Goal: Task Accomplishment & Management: Use online tool/utility

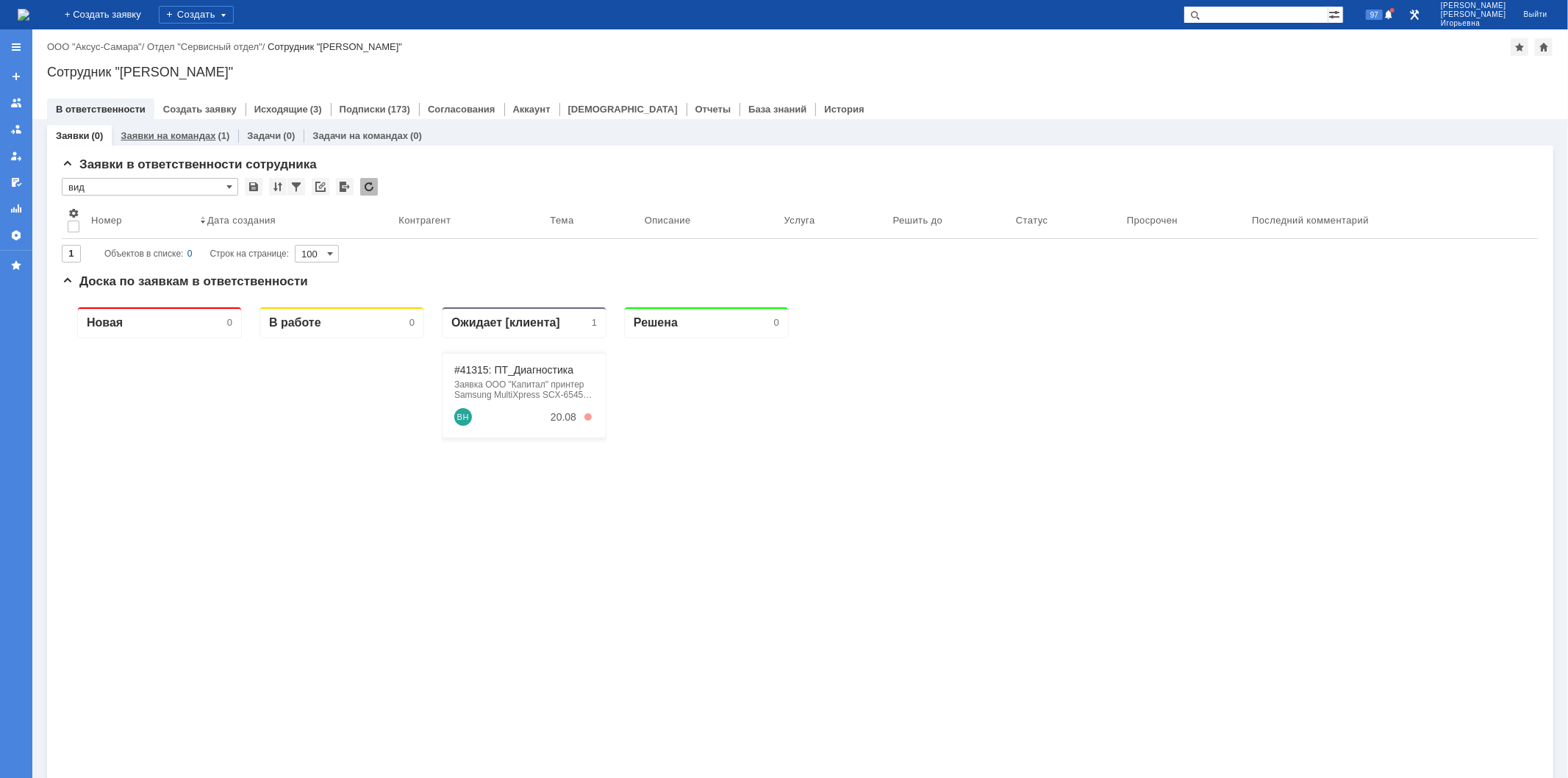
click at [177, 138] on link "Заявки на командах" at bounding box center [168, 135] width 95 height 11
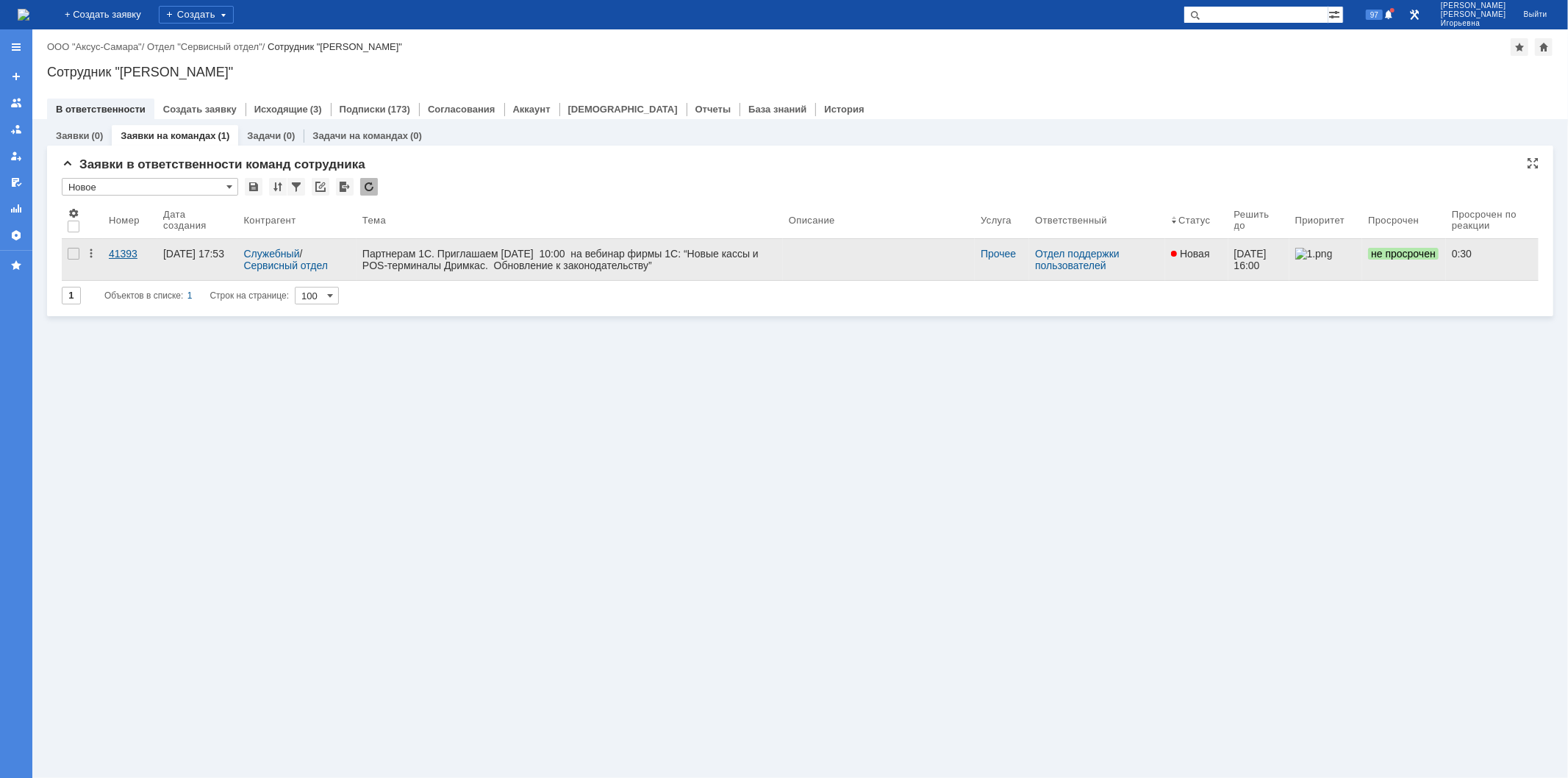
click at [122, 248] on div "41393" at bounding box center [130, 253] width 42 height 12
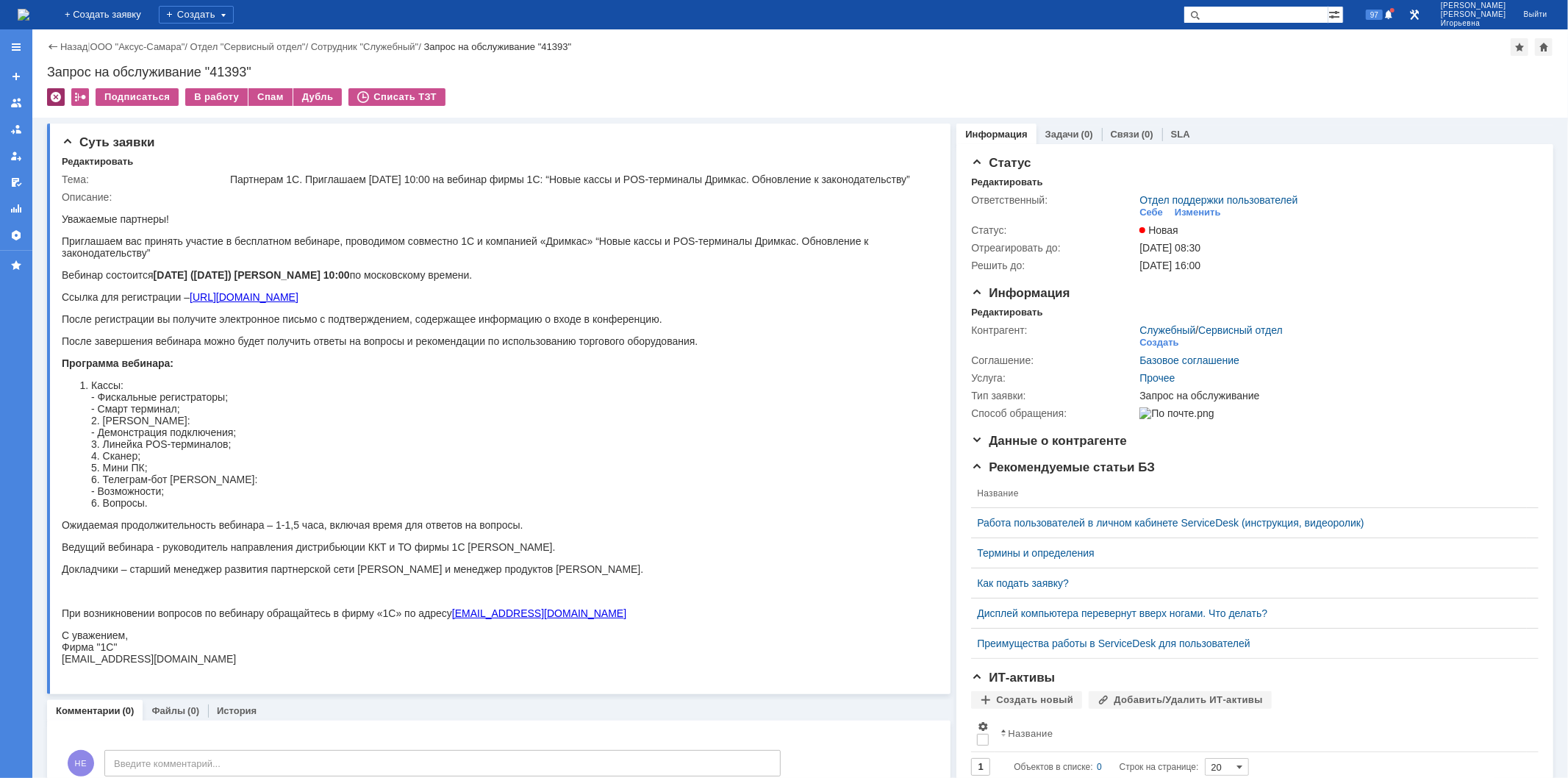
click at [55, 98] on div at bounding box center [55, 97] width 18 height 18
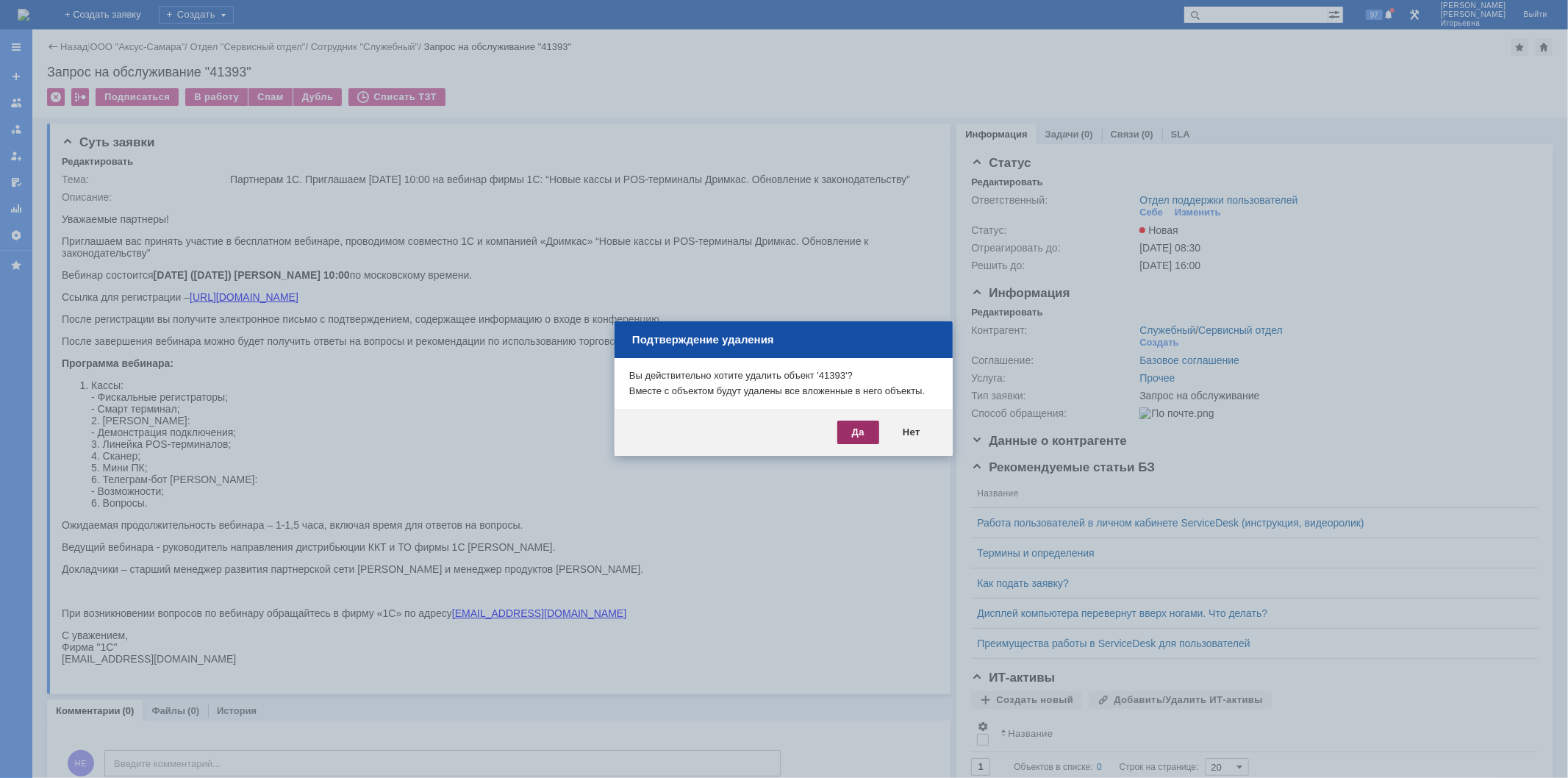
click at [847, 440] on div "Да" at bounding box center [859, 432] width 42 height 24
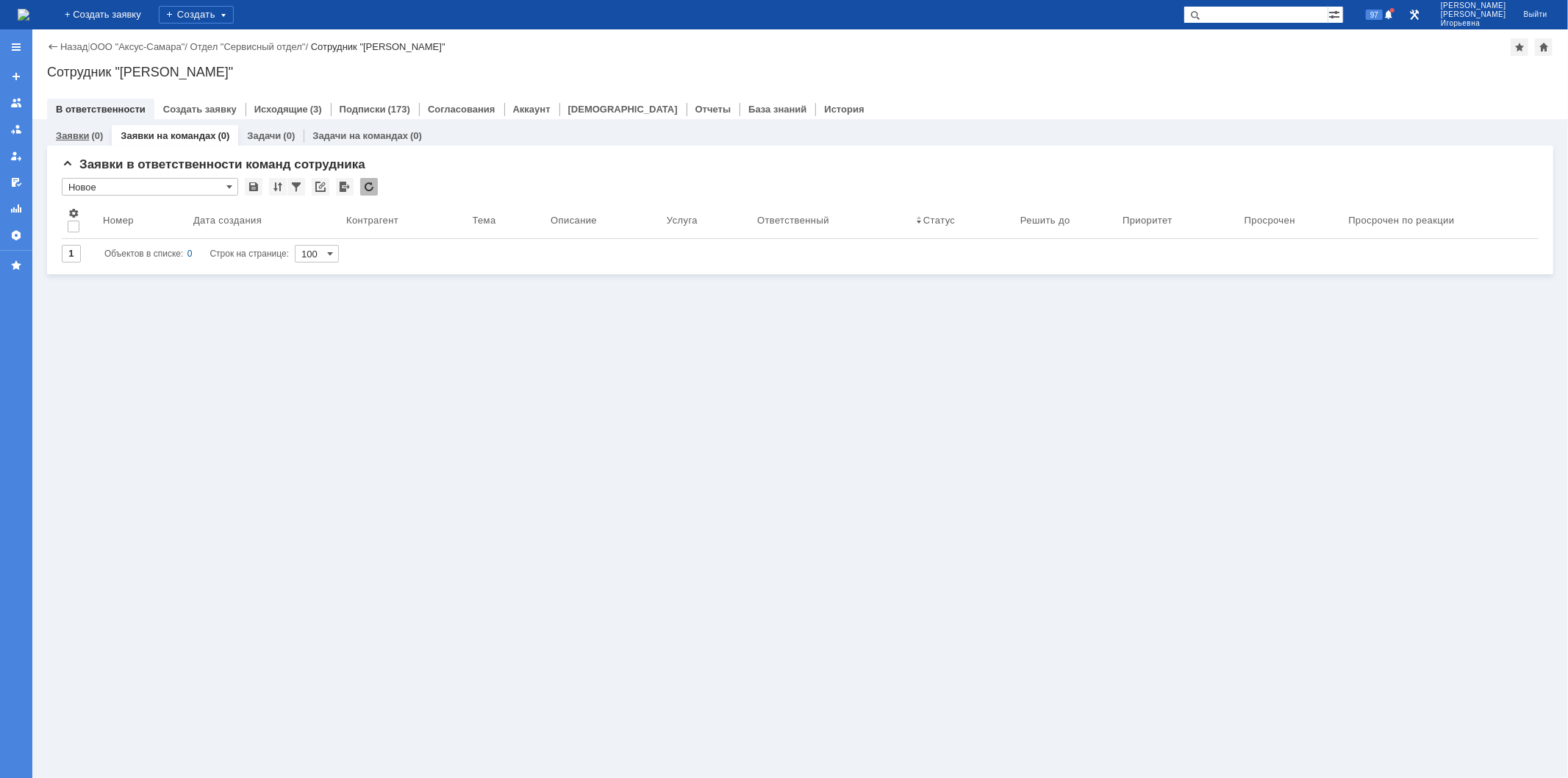
click at [78, 131] on link "Заявки" at bounding box center [72, 135] width 33 height 11
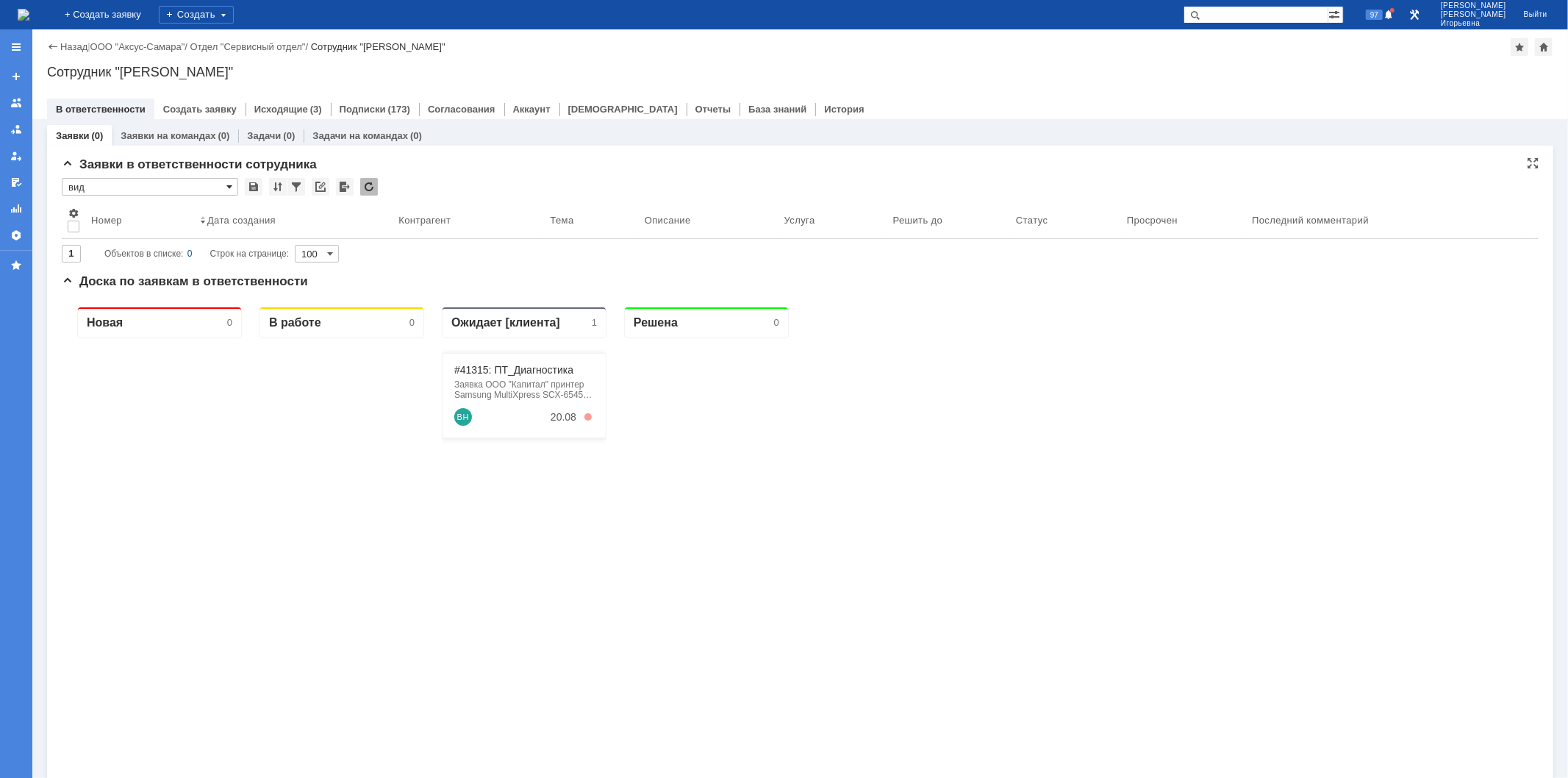
click at [231, 185] on span at bounding box center [230, 186] width 6 height 12
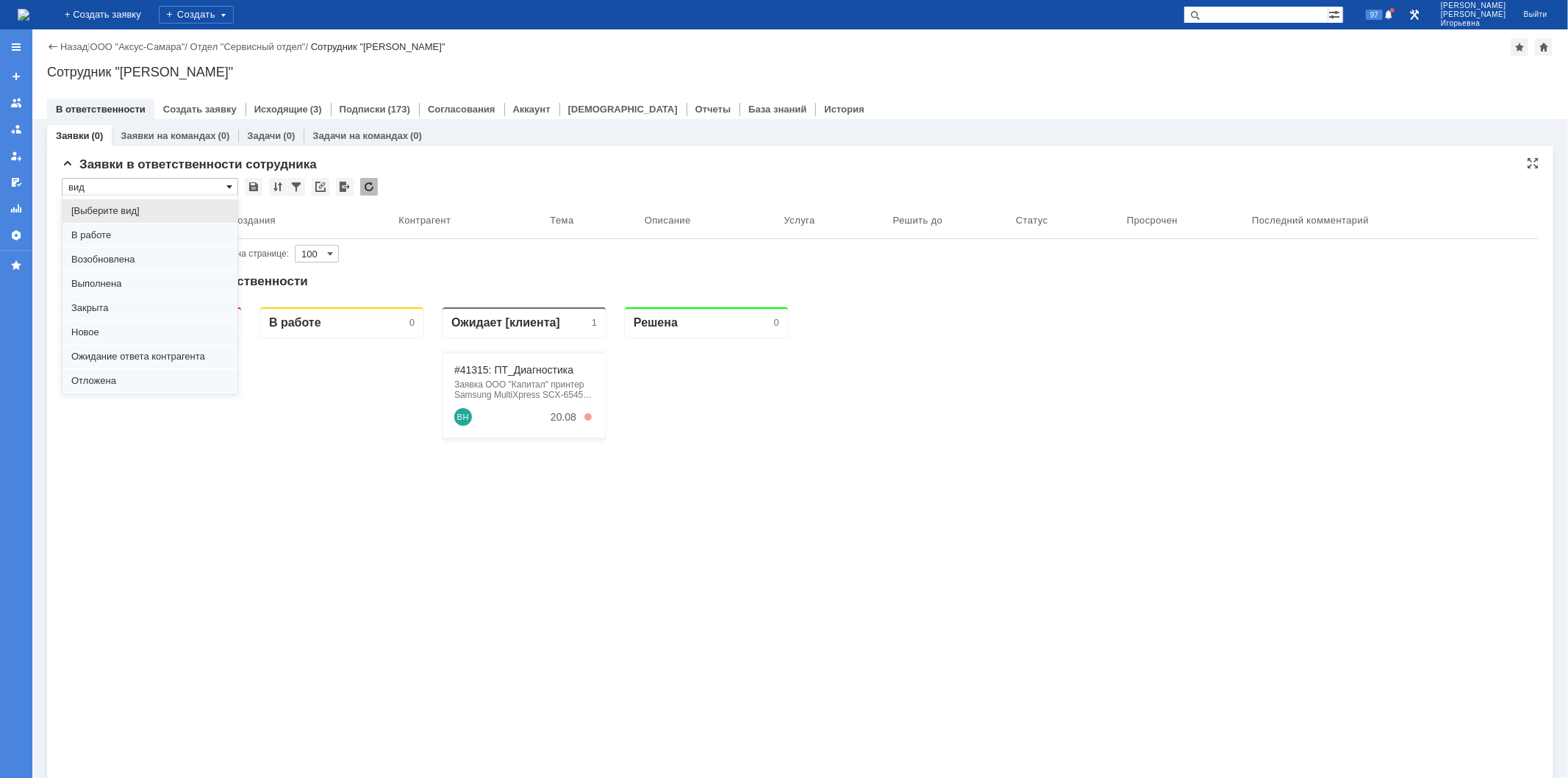
scroll to position [41, 0]
click at [116, 341] on span "Отложена" at bounding box center [150, 340] width 158 height 12
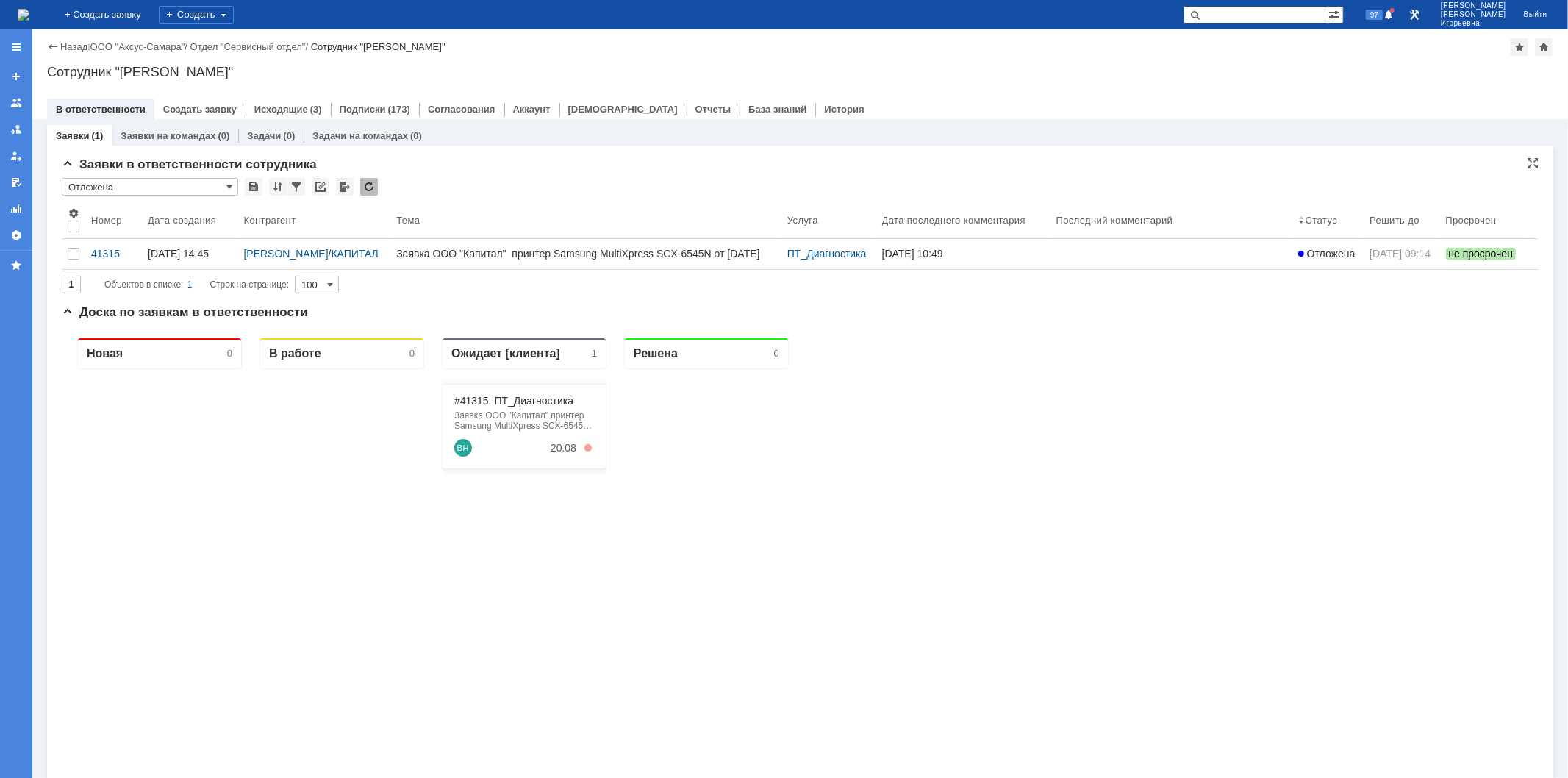
scroll to position [0, 0]
click at [231, 181] on span at bounding box center [230, 186] width 6 height 12
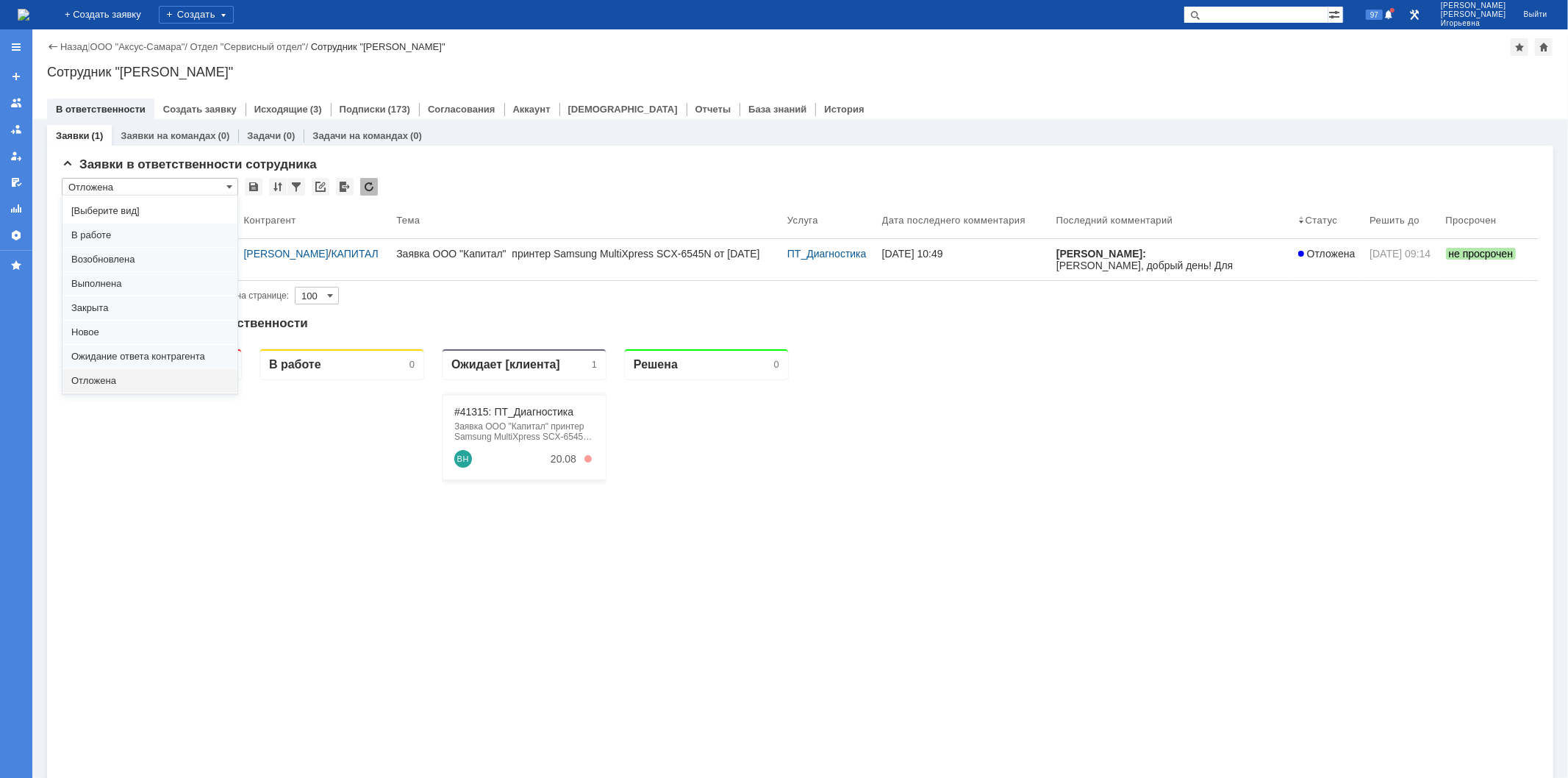
scroll to position [41, 0]
click at [93, 364] on span "вид" at bounding box center [150, 364] width 158 height 12
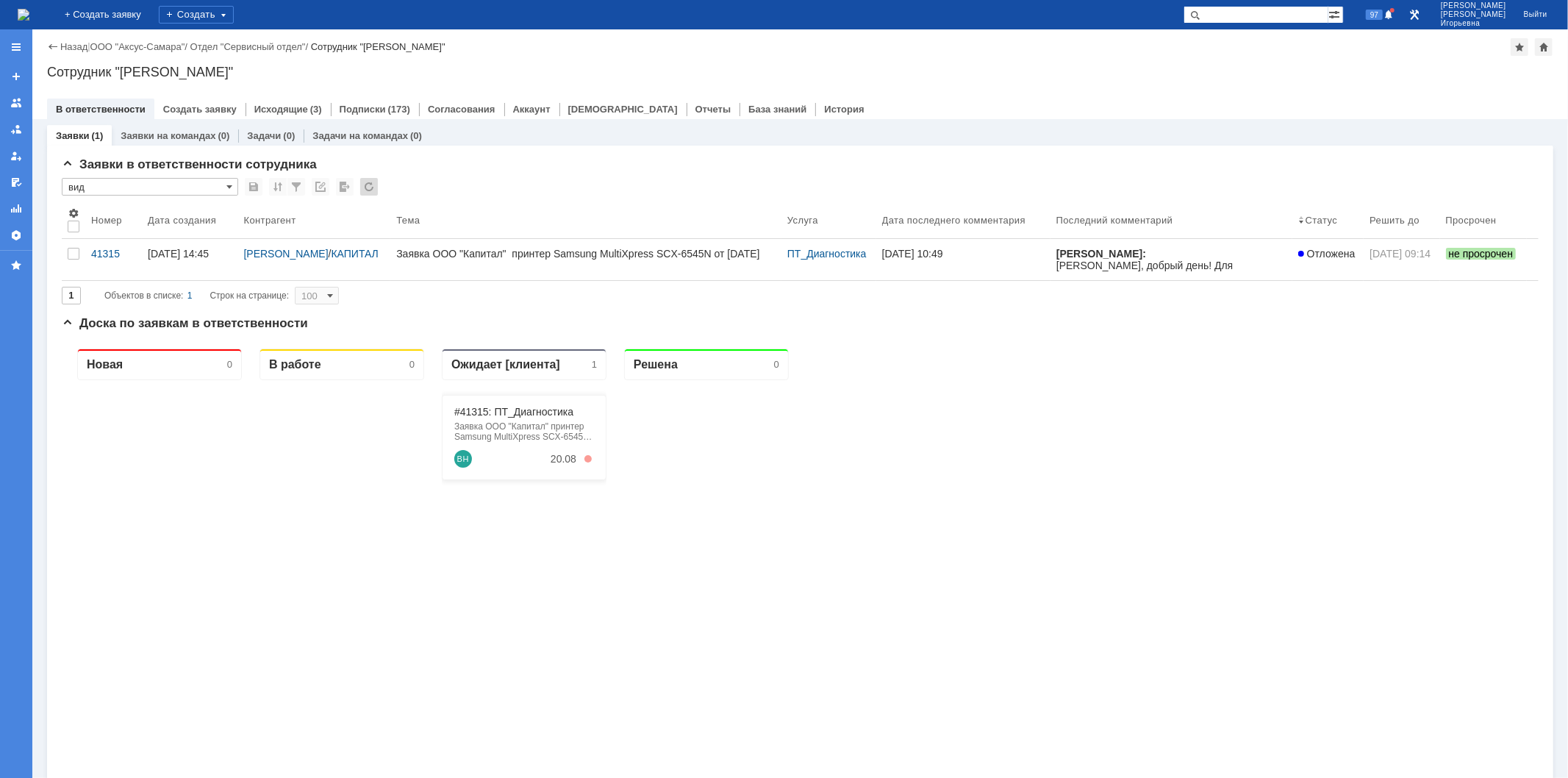
type input "вид"
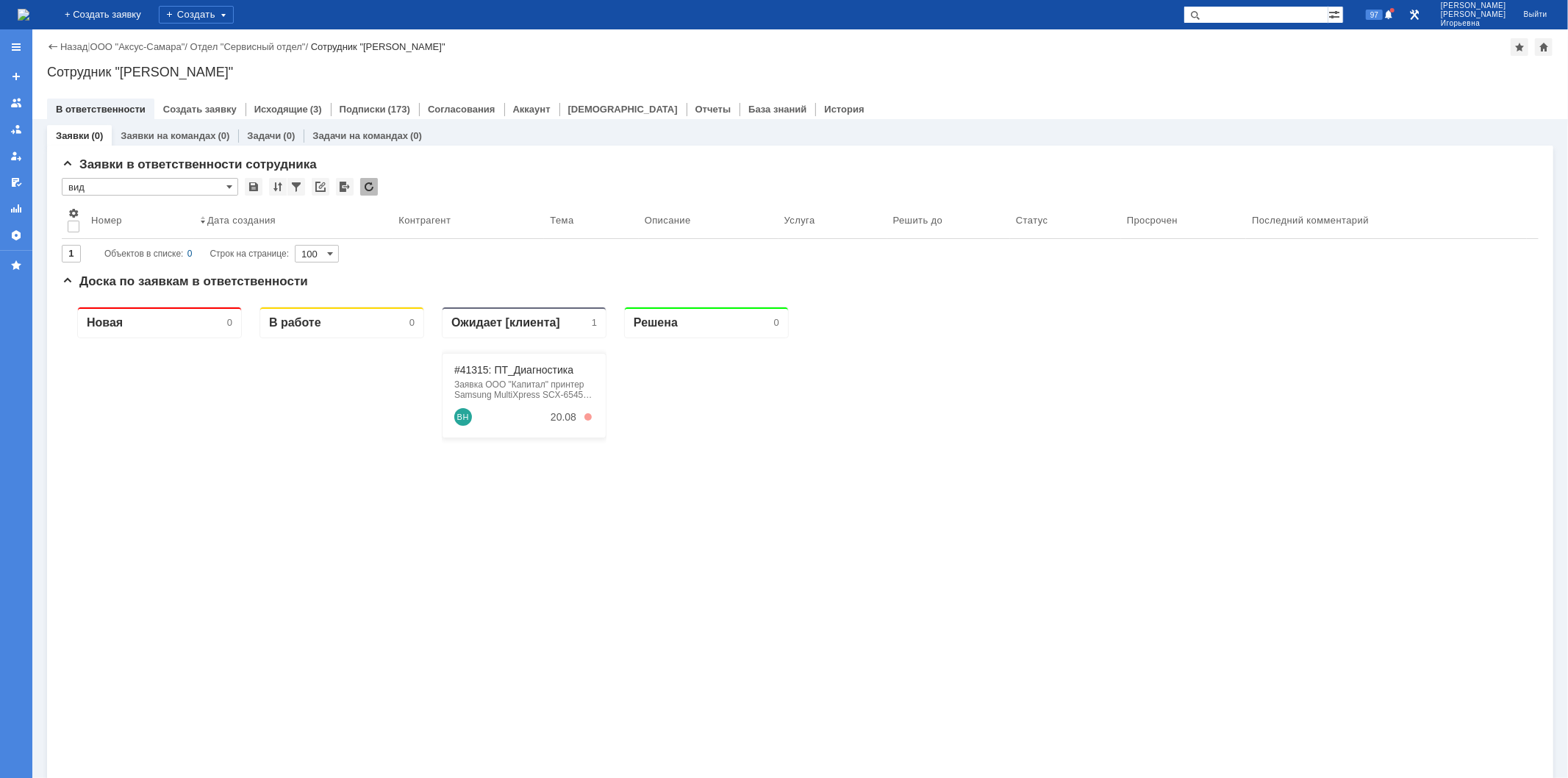
drag, startPoint x: 1266, startPoint y: 11, endPoint x: 1270, endPoint y: 4, distance: 8.1
click at [1270, 6] on input "text" at bounding box center [1256, 15] width 145 height 18
type input "28614"
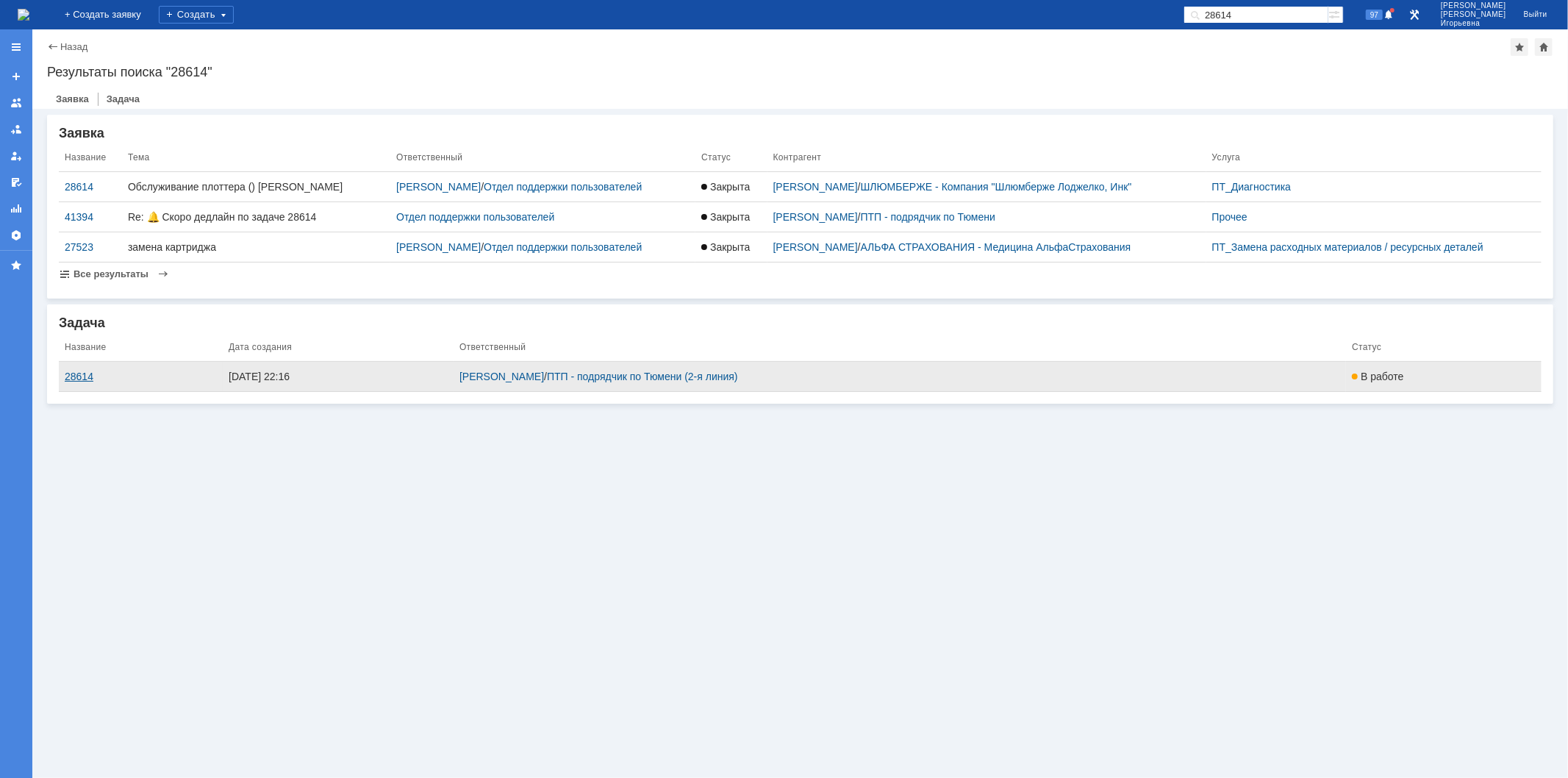
click at [78, 374] on div "28614" at bounding box center [141, 376] width 152 height 12
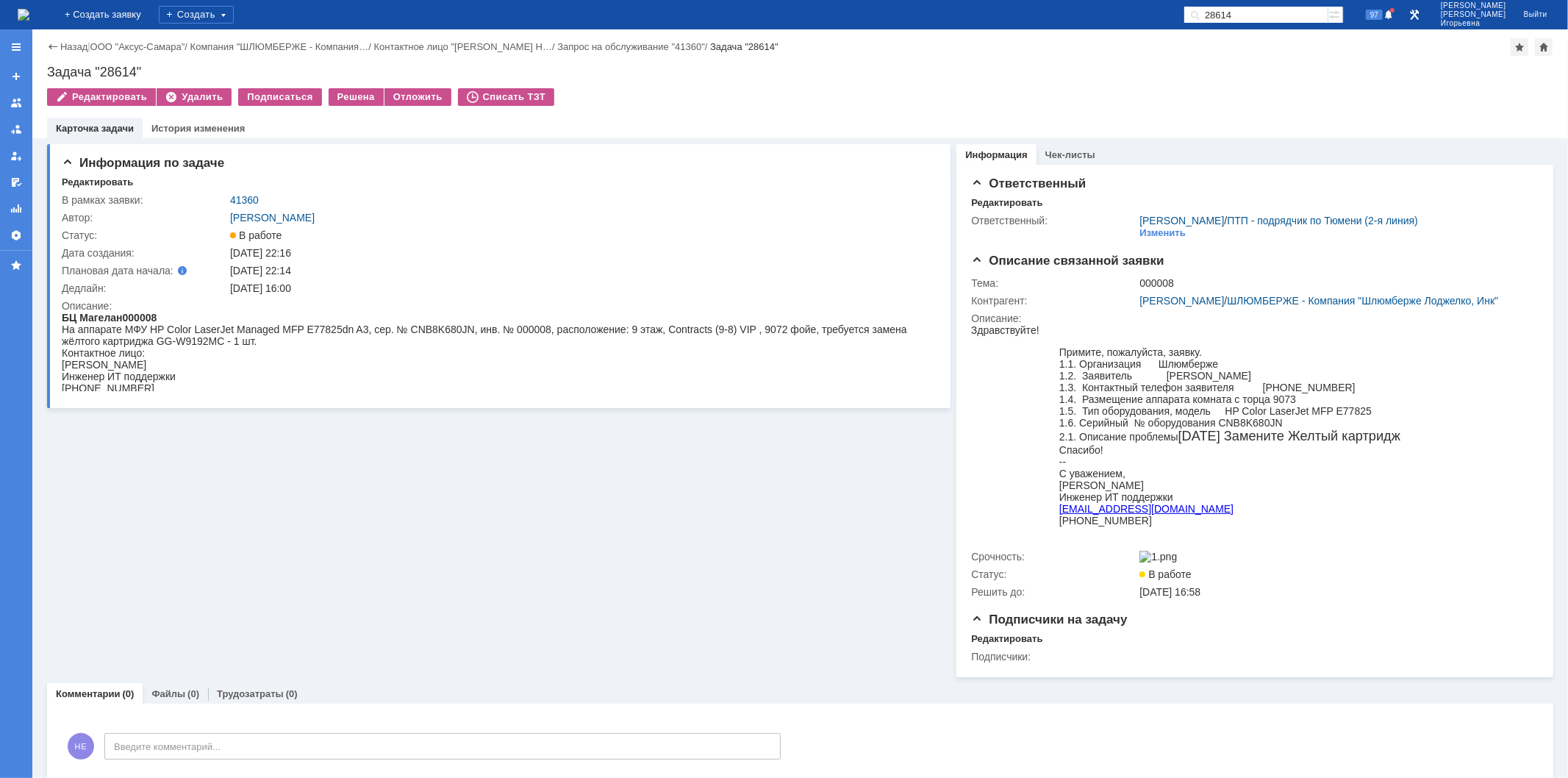
scroll to position [26, 0]
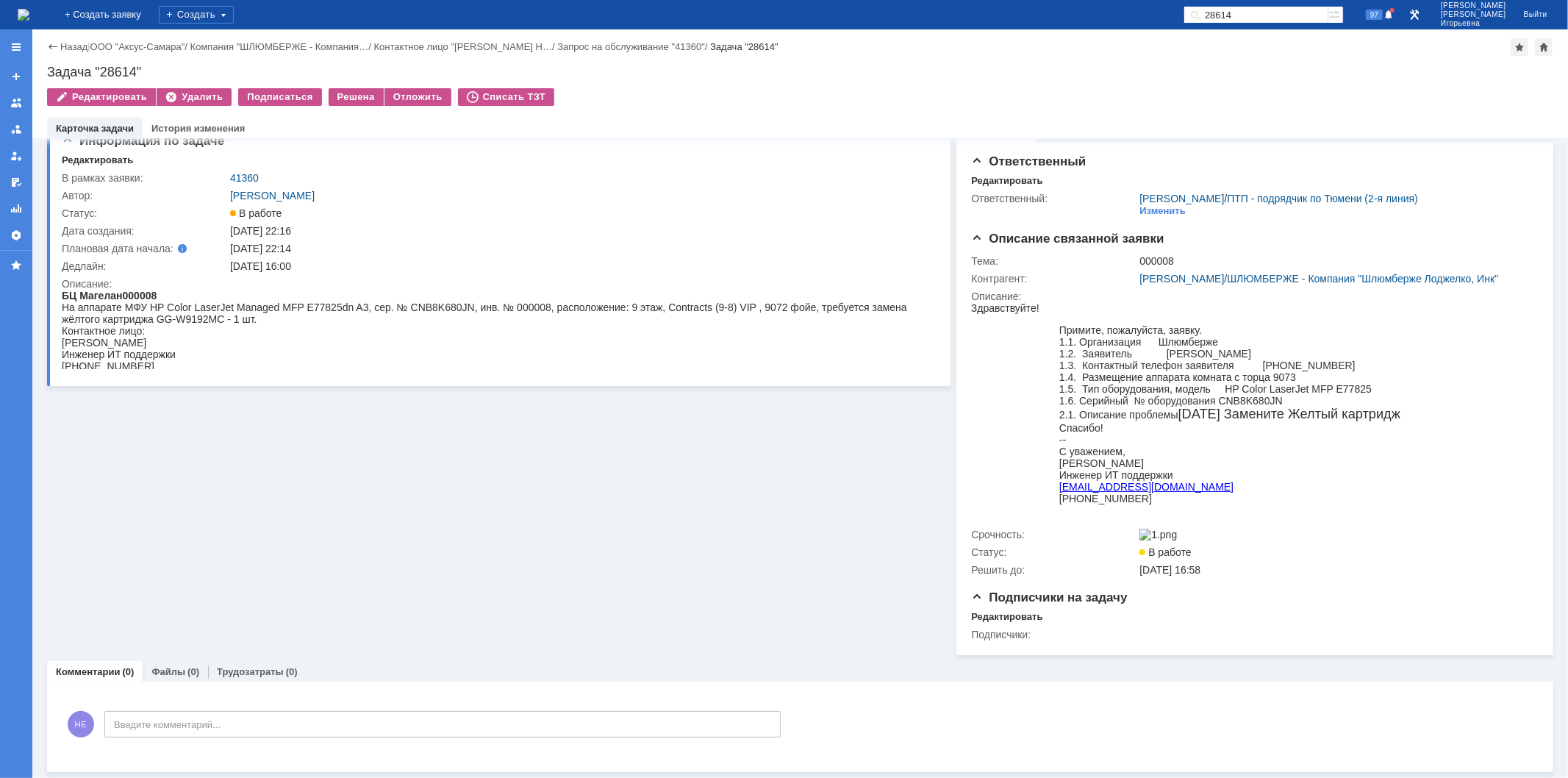
click at [29, 8] on img at bounding box center [23, 14] width 12 height 12
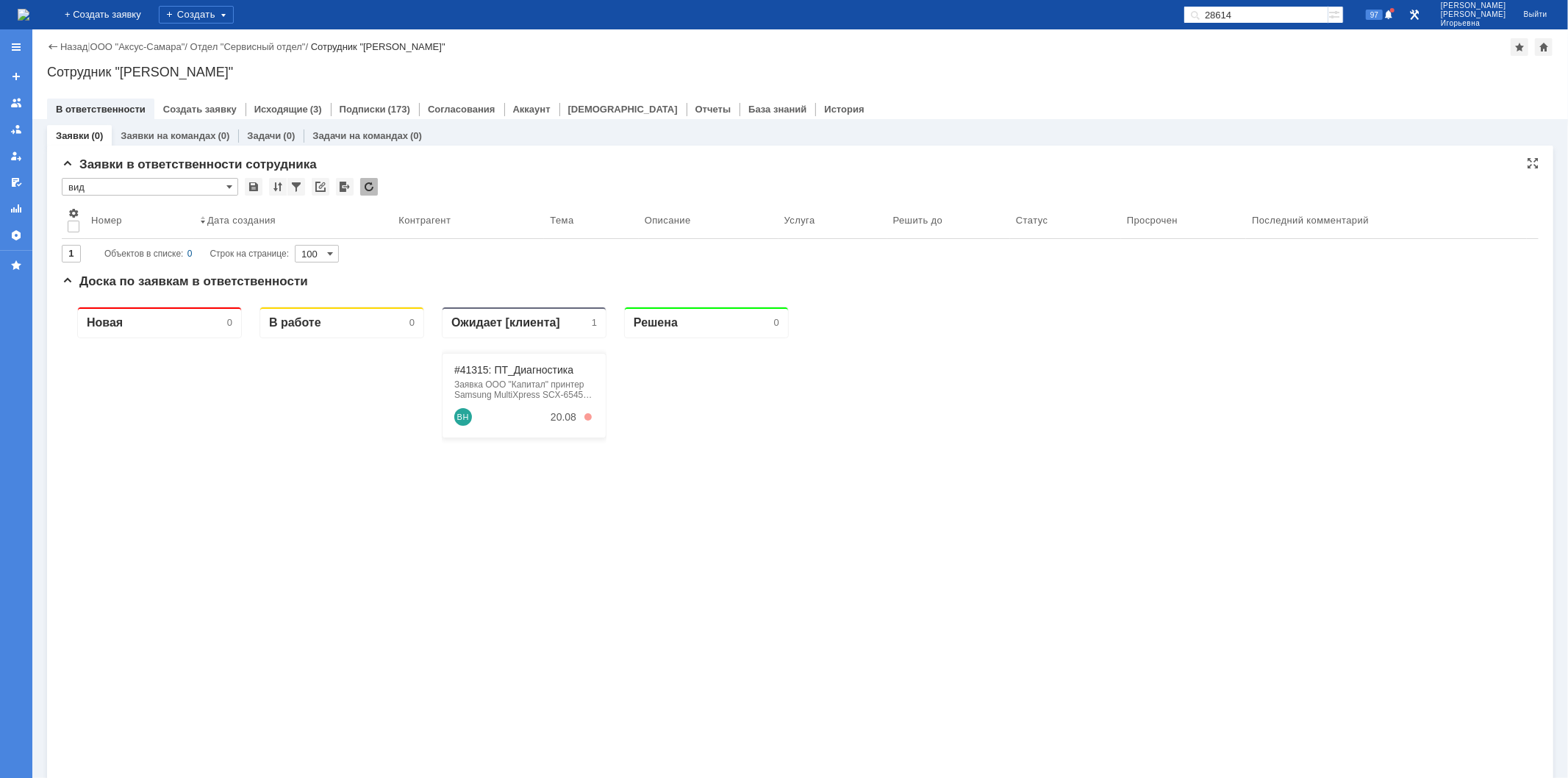
click at [225, 184] on input "вид" at bounding box center [150, 186] width 177 height 18
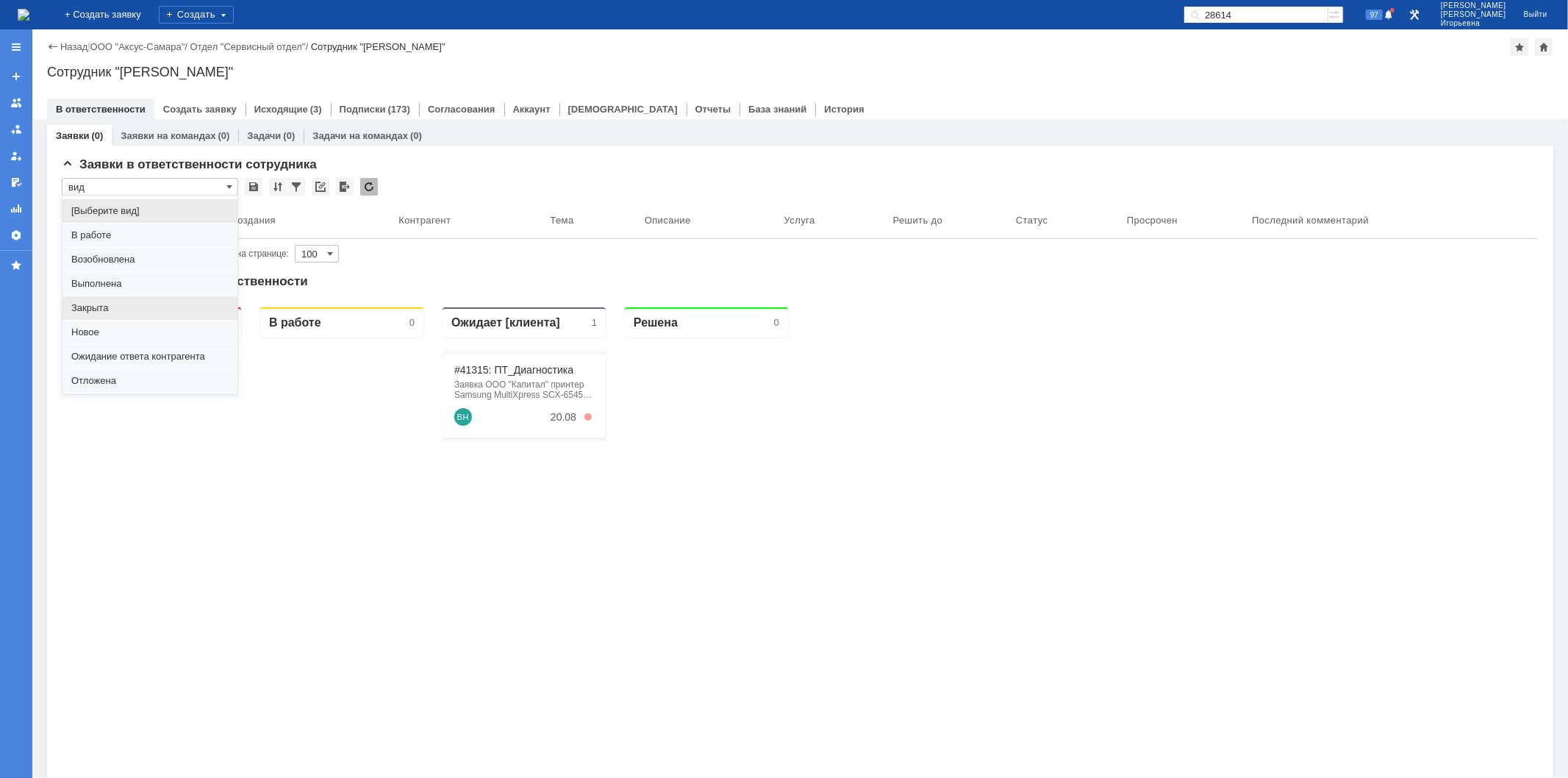
scroll to position [41, 0]
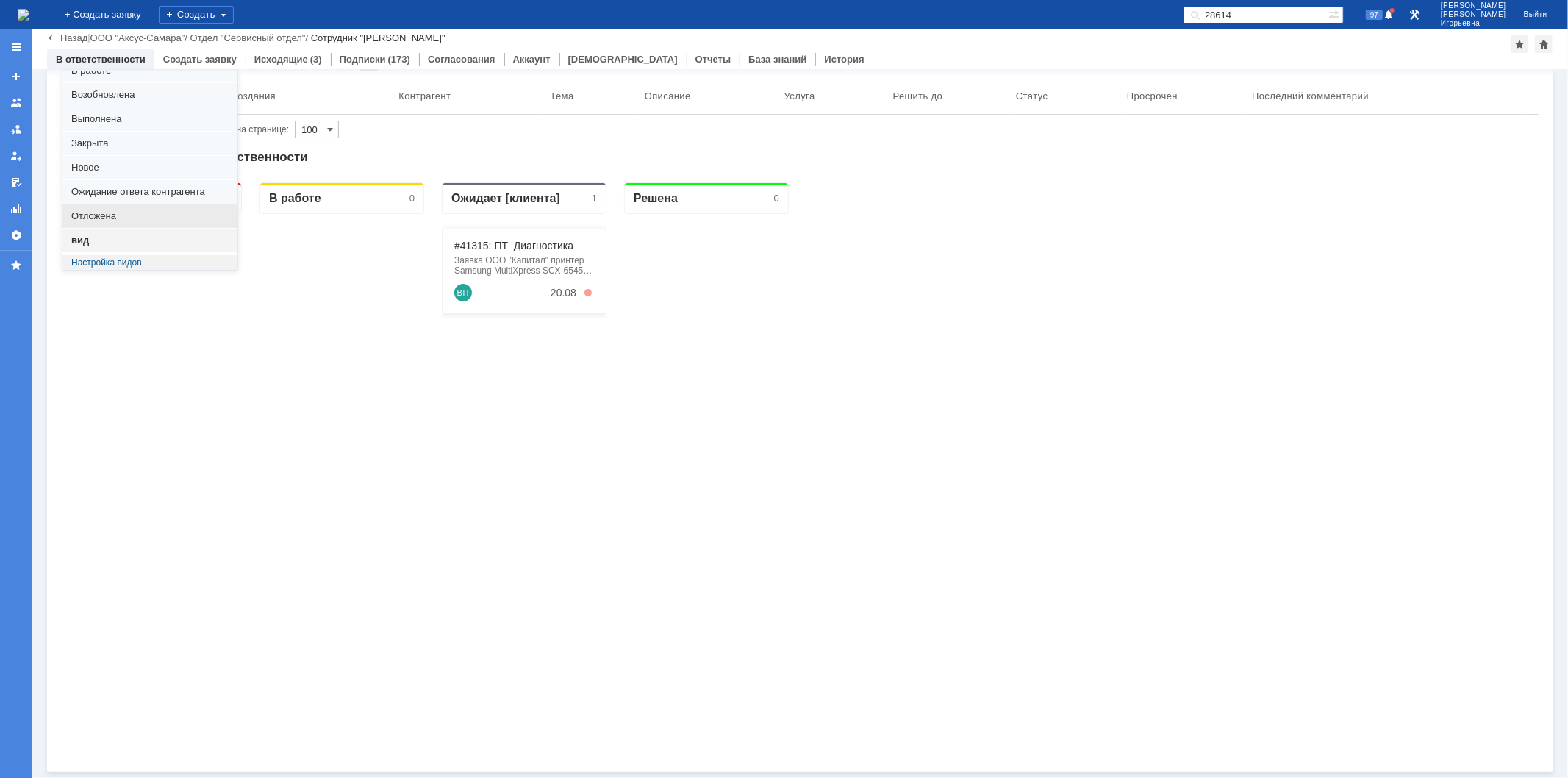
click at [89, 214] on span "Отложена" at bounding box center [150, 216] width 158 height 12
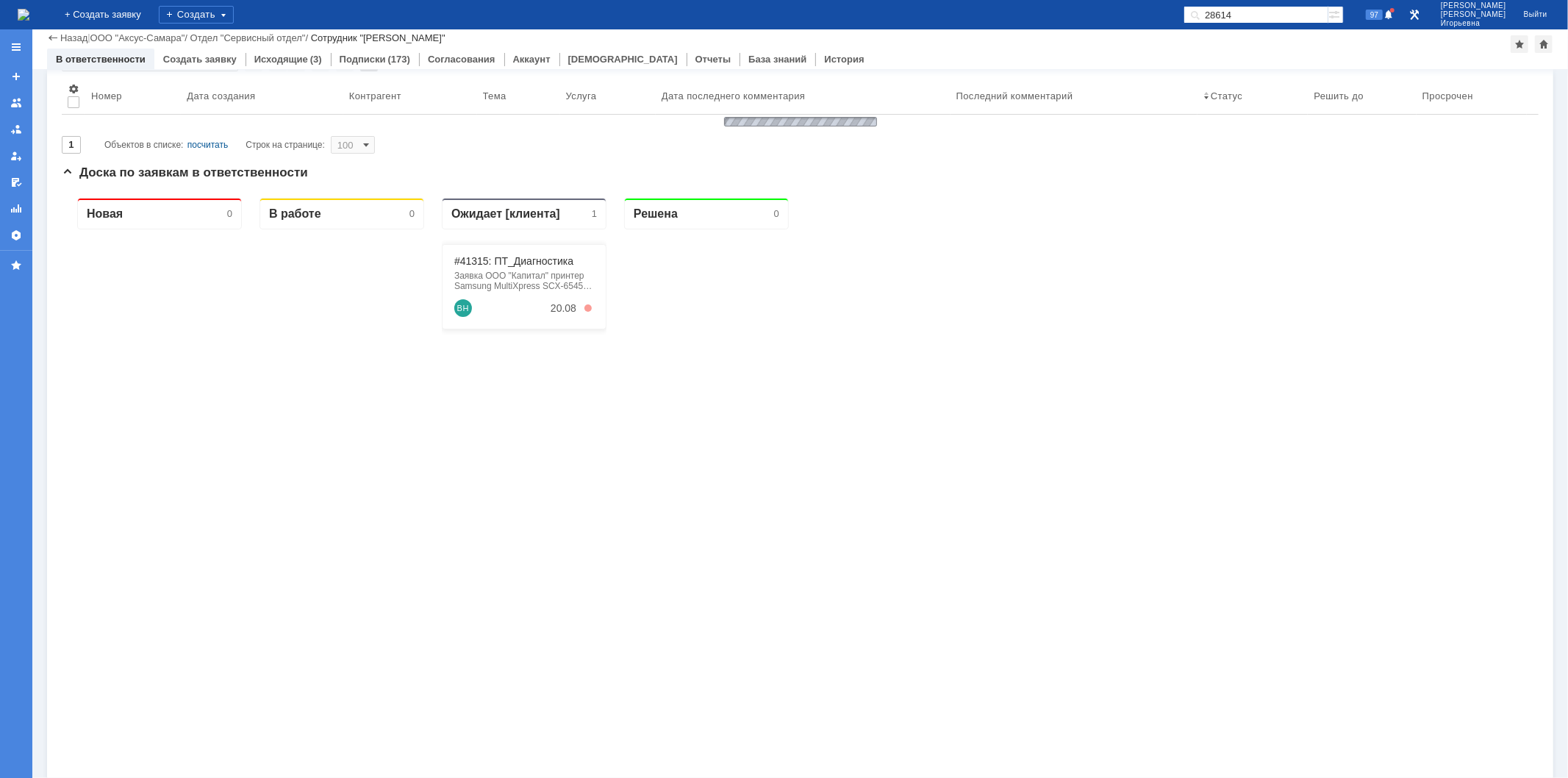
scroll to position [59, 0]
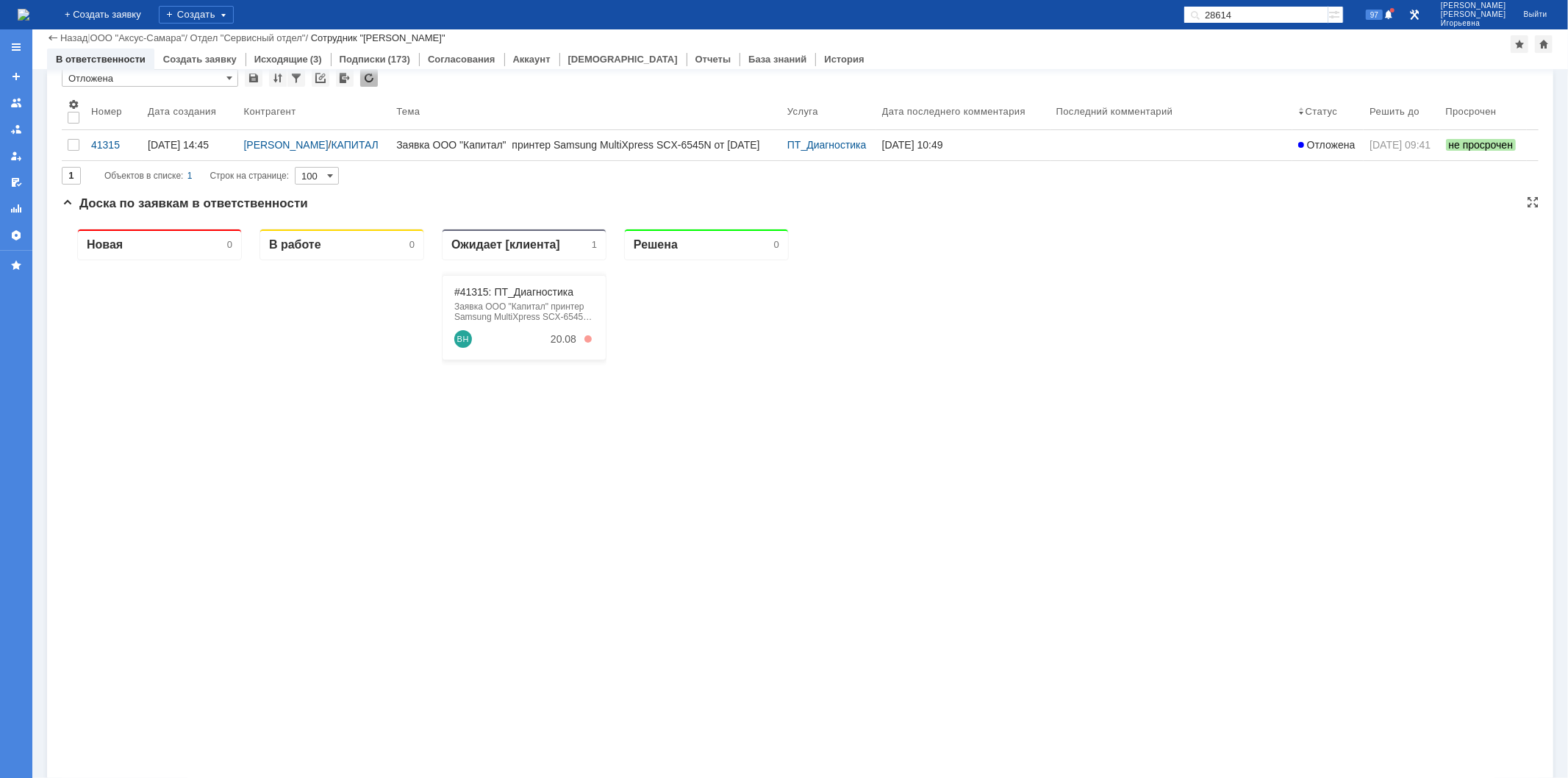
type input "Отложена"
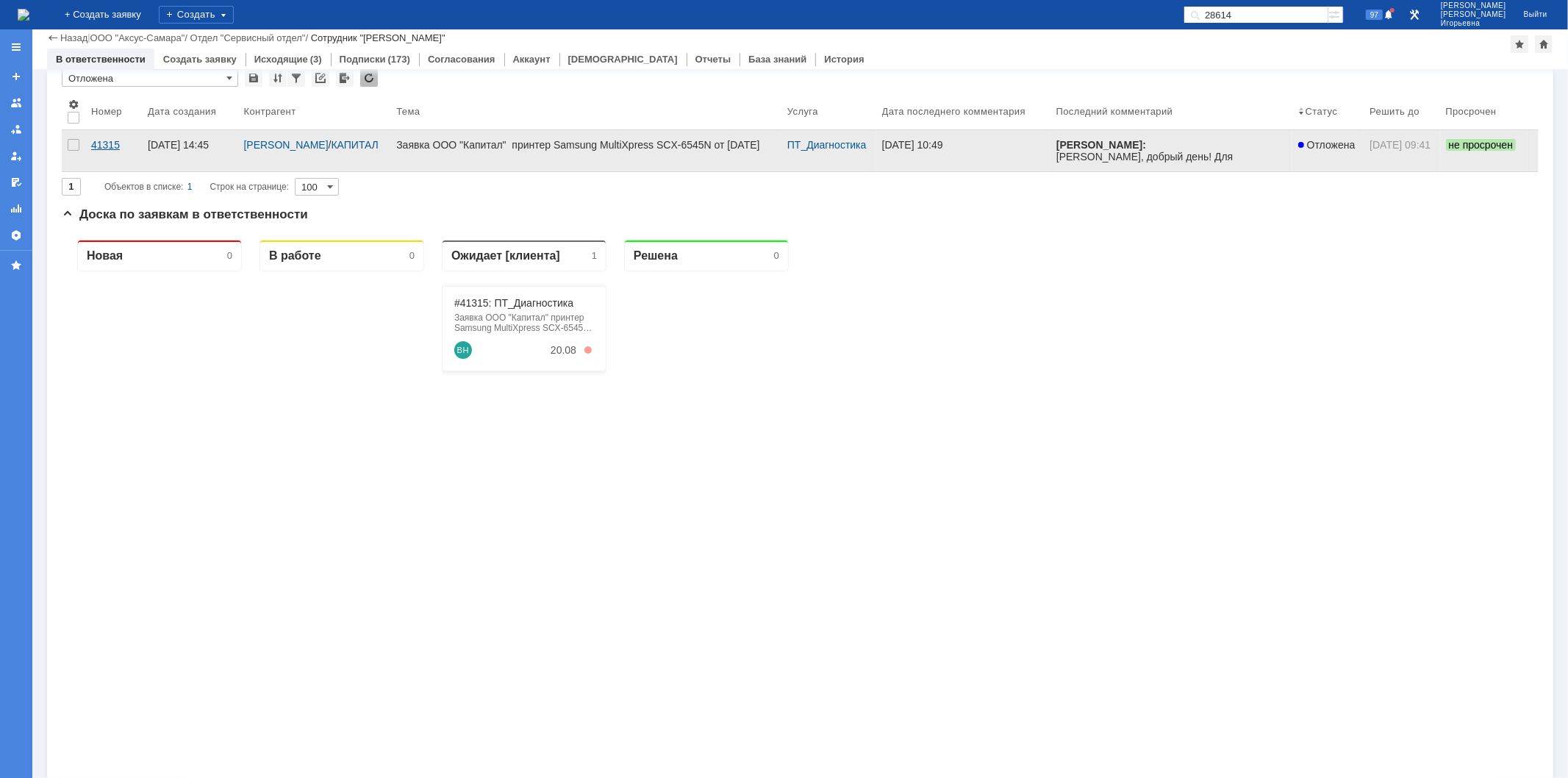
click at [103, 143] on div "41315" at bounding box center [114, 145] width 45 height 12
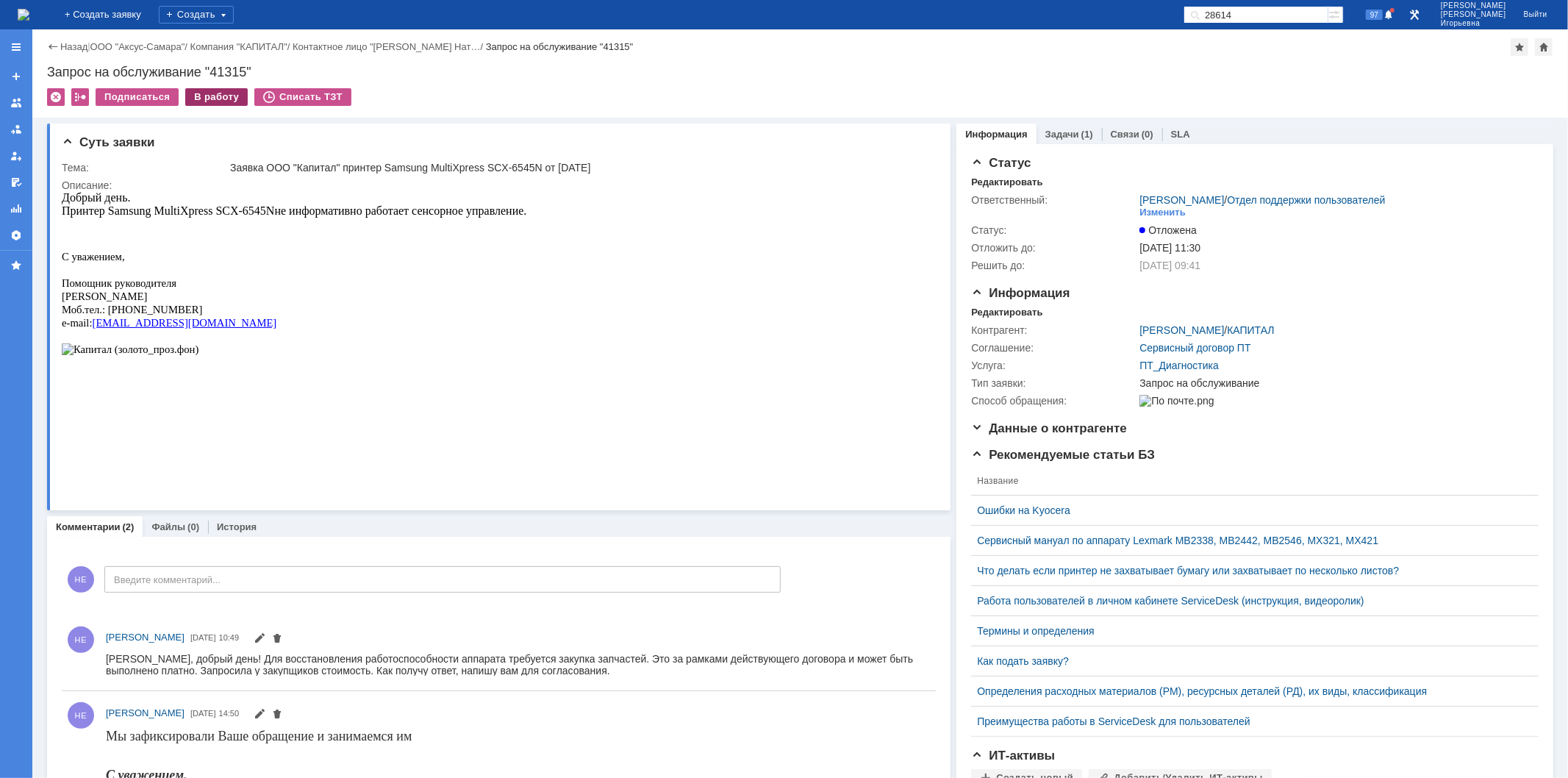
click at [210, 94] on div "В работу" at bounding box center [216, 97] width 62 height 18
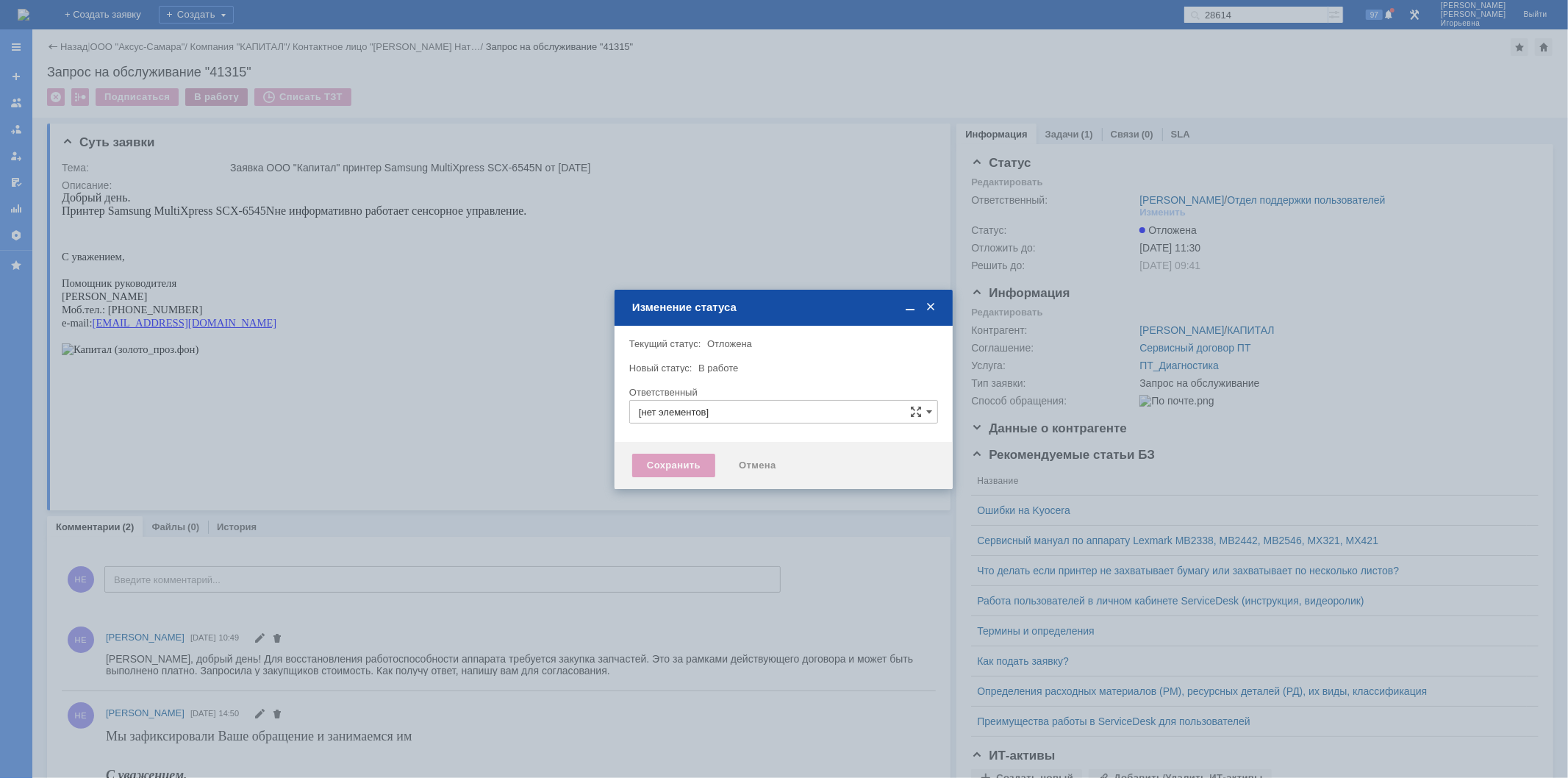
type input "[PERSON_NAME]"
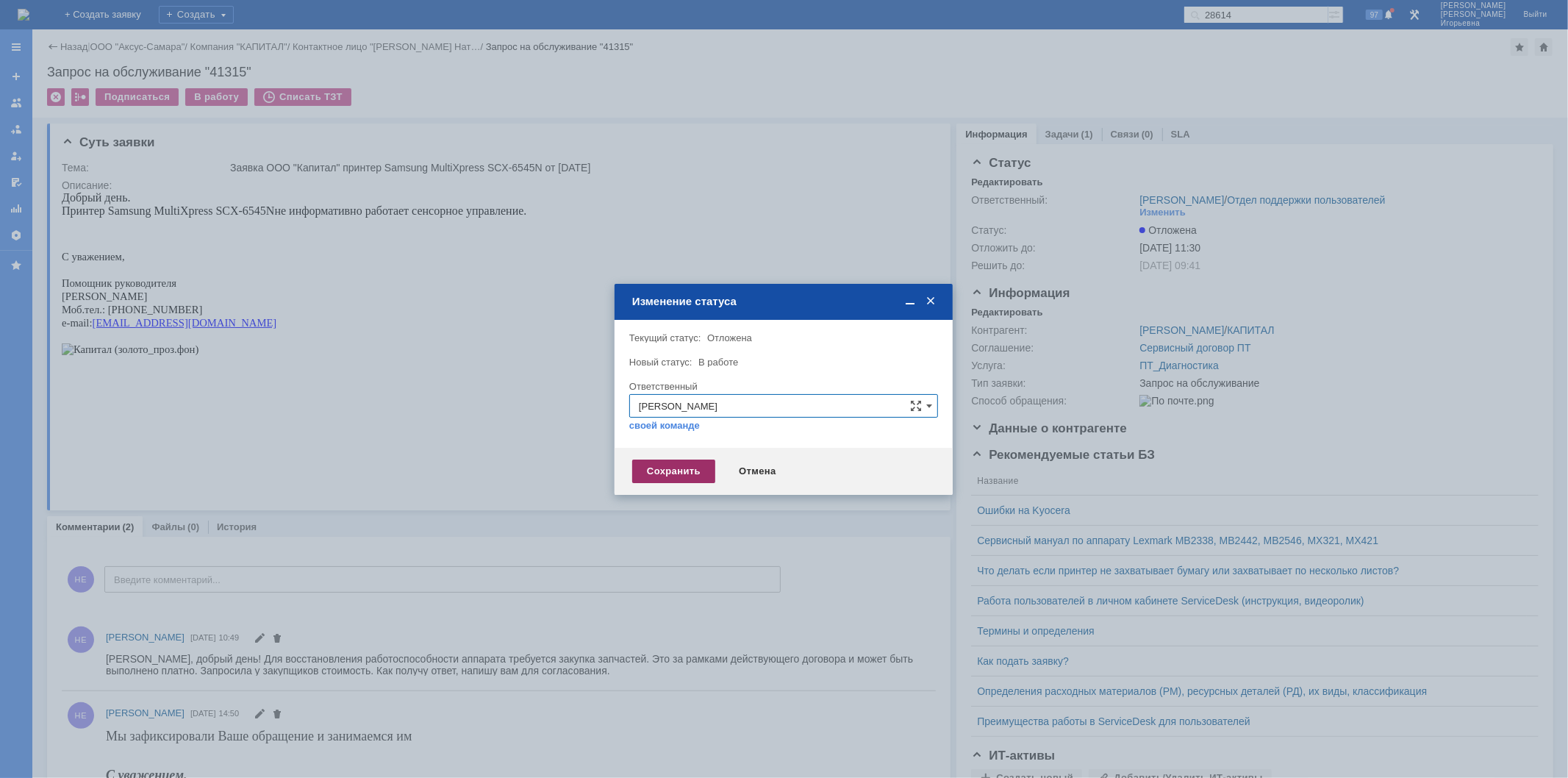
click at [681, 474] on div "Сохранить" at bounding box center [674, 471] width 83 height 24
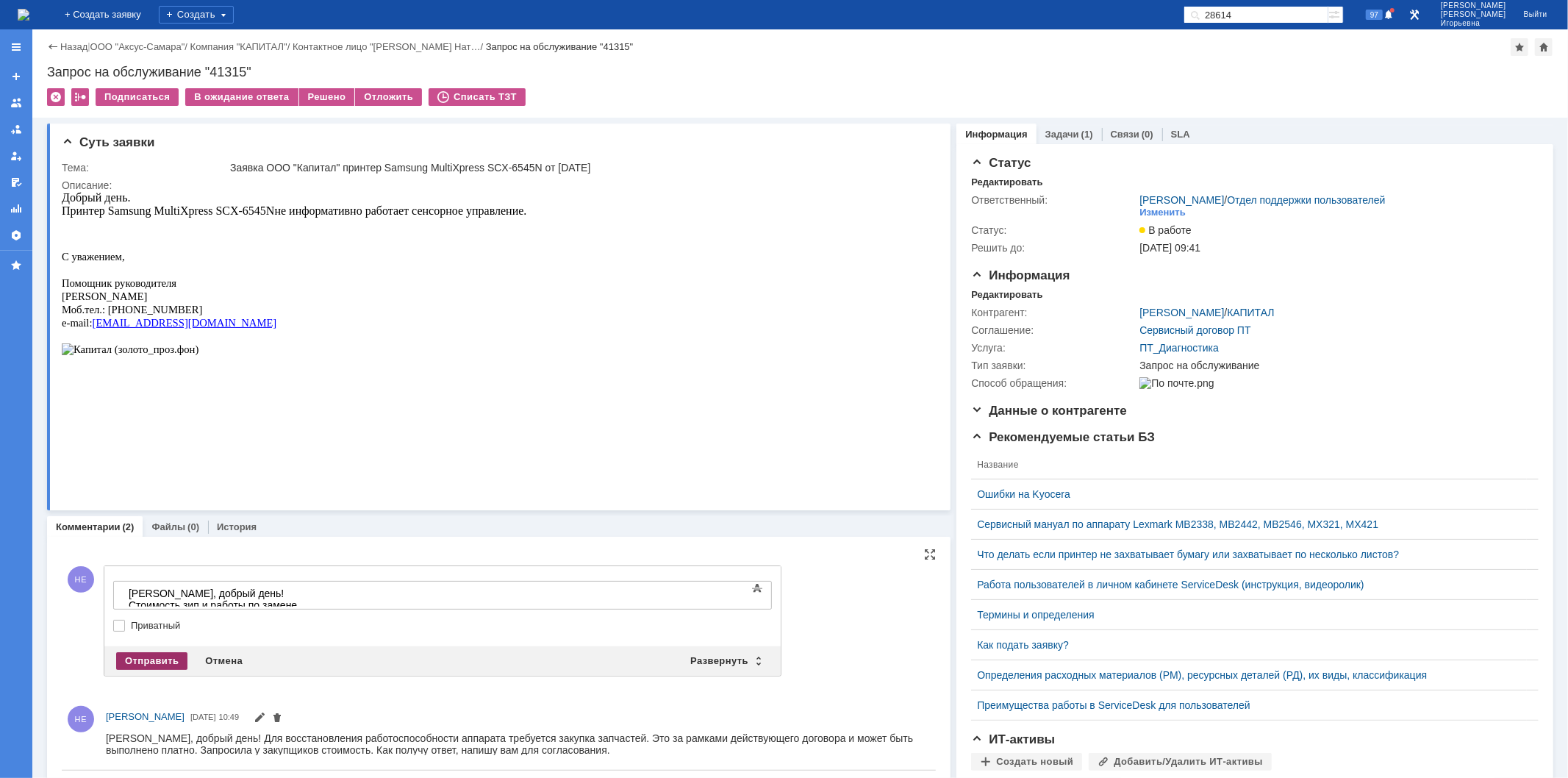
click at [153, 659] on div "Отправить" at bounding box center [151, 660] width 71 height 18
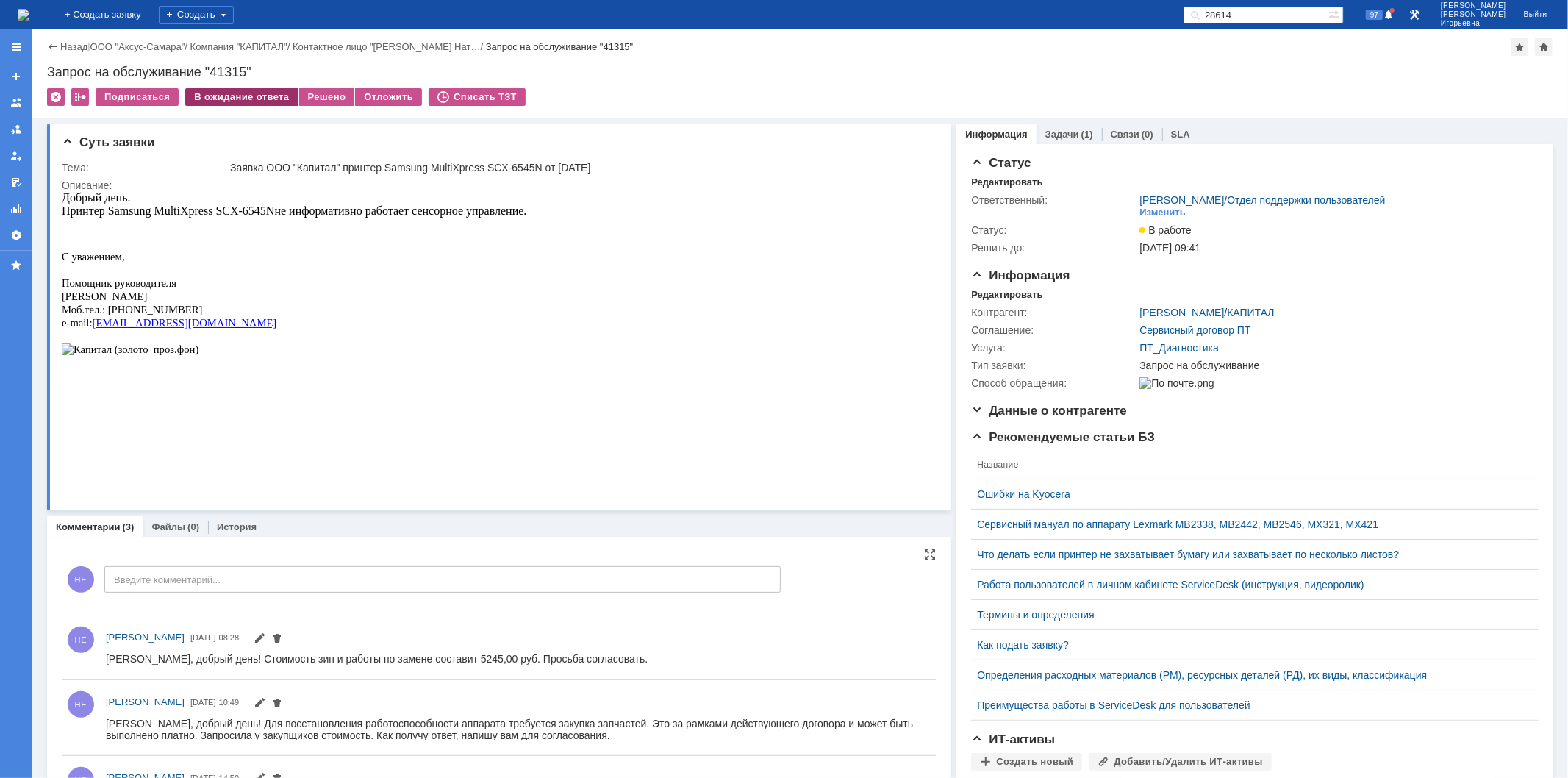
click at [246, 94] on div "В ожидание ответа" at bounding box center [241, 97] width 112 height 18
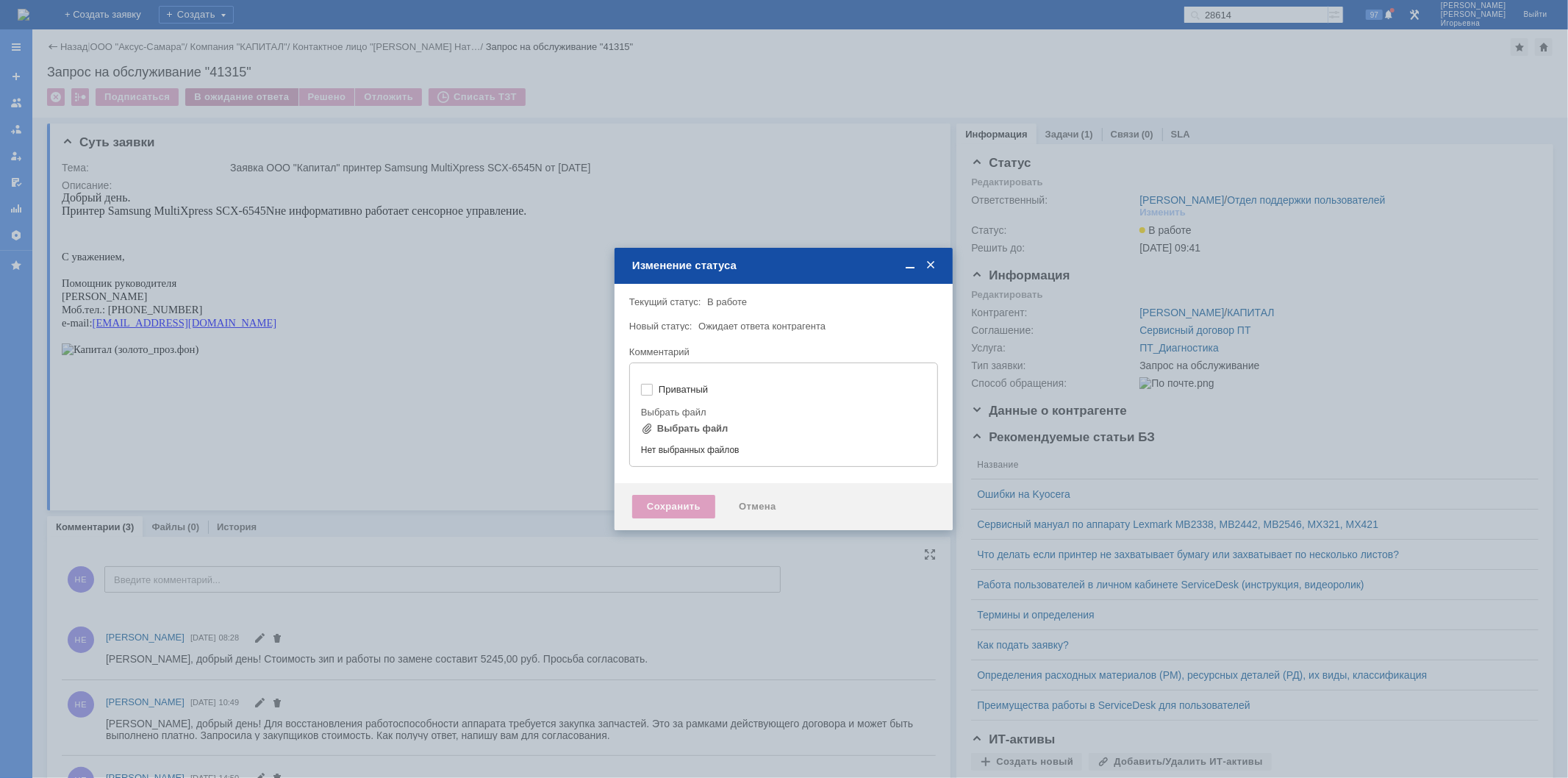
type input "[не указано]"
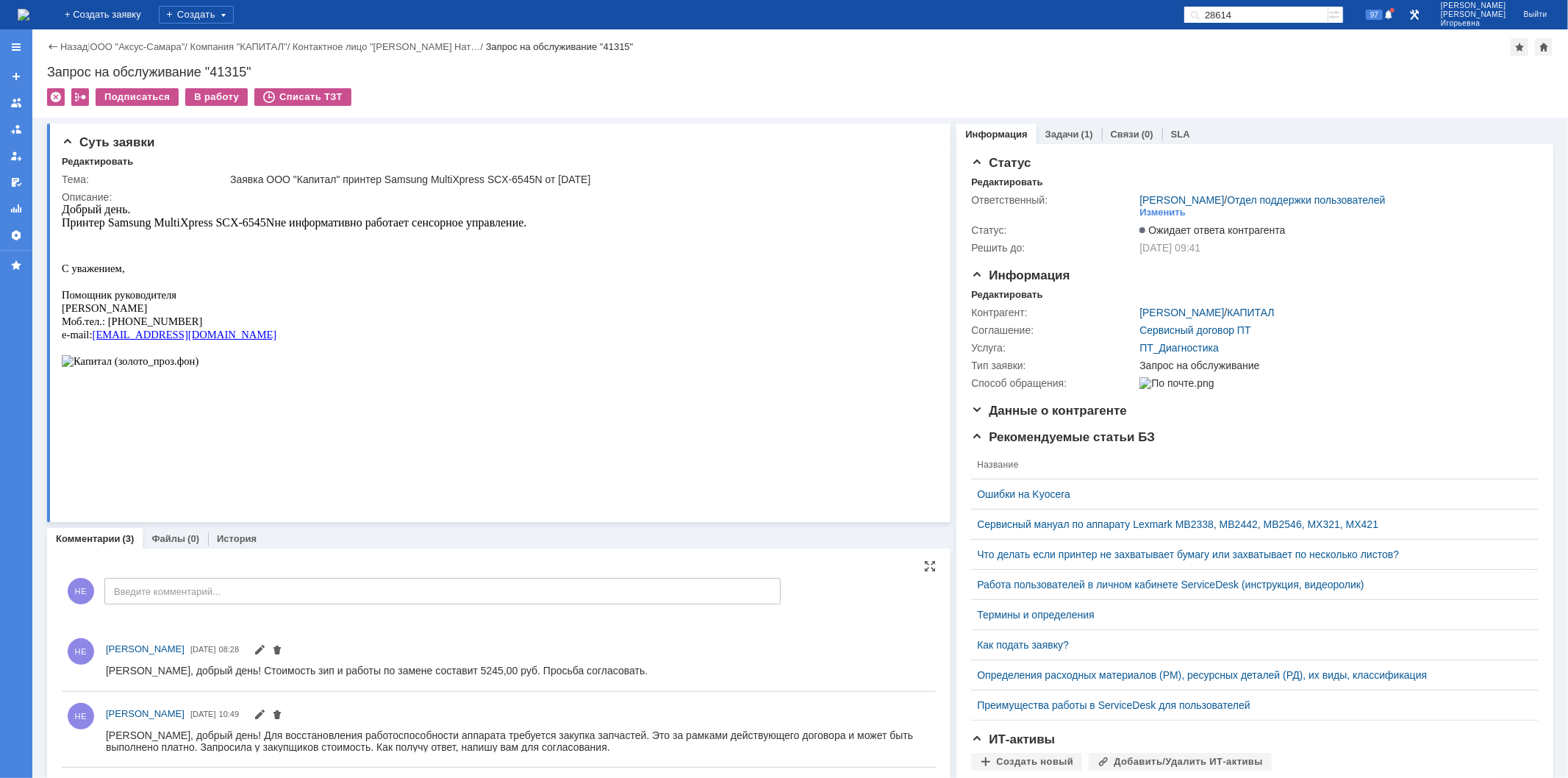
click at [29, 11] on img at bounding box center [23, 14] width 12 height 12
